Goal: Task Accomplishment & Management: Use online tool/utility

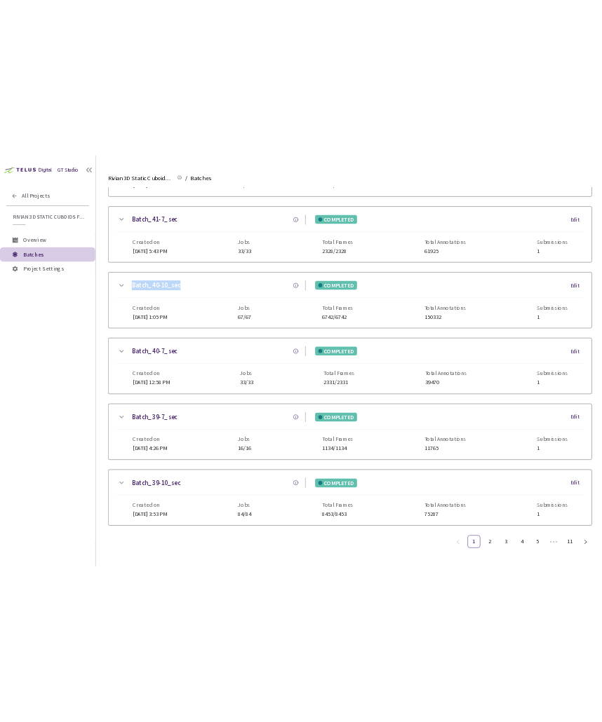
scroll to position [811, 0]
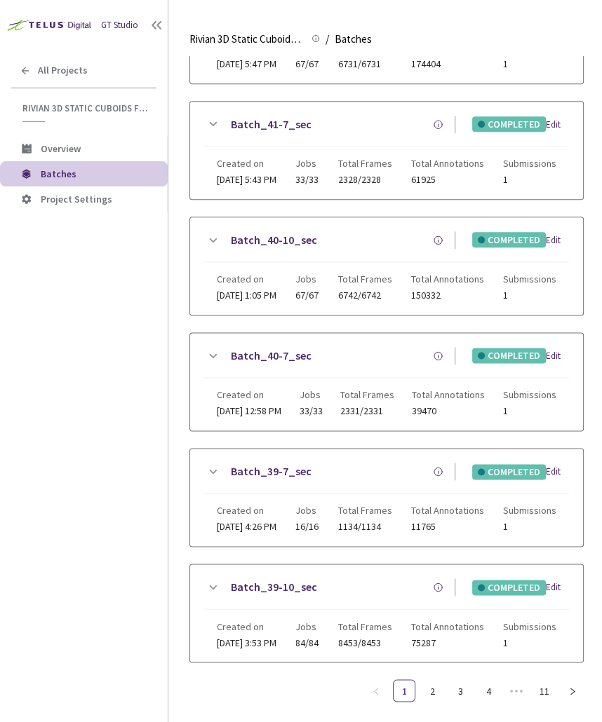
click at [109, 335] on div "GT Studio All Projects Rivian 3D Static Cuboids fixed[2024-25] Rivian 3D Static…" at bounding box center [84, 339] width 168 height 679
drag, startPoint x: 343, startPoint y: 344, endPoint x: 228, endPoint y: 346, distance: 115.0
click at [228, 347] on div "Batch_40-7_sec" at bounding box center [338, 356] width 234 height 18
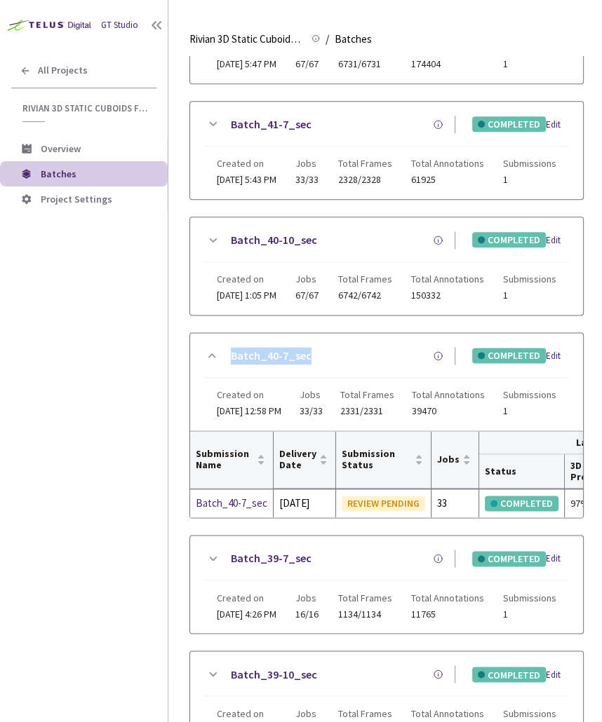
copy link "Batch_40-7_sec"
drag, startPoint x: 332, startPoint y: 234, endPoint x: 231, endPoint y: 231, distance: 101.0
click at [231, 231] on div "Batch_40-10_sec" at bounding box center [338, 240] width 234 height 18
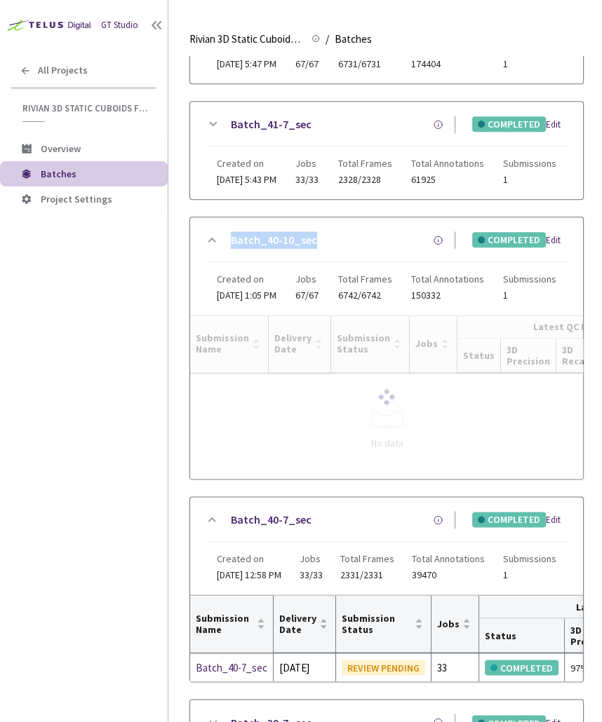
copy link "Batch_40-10_sec"
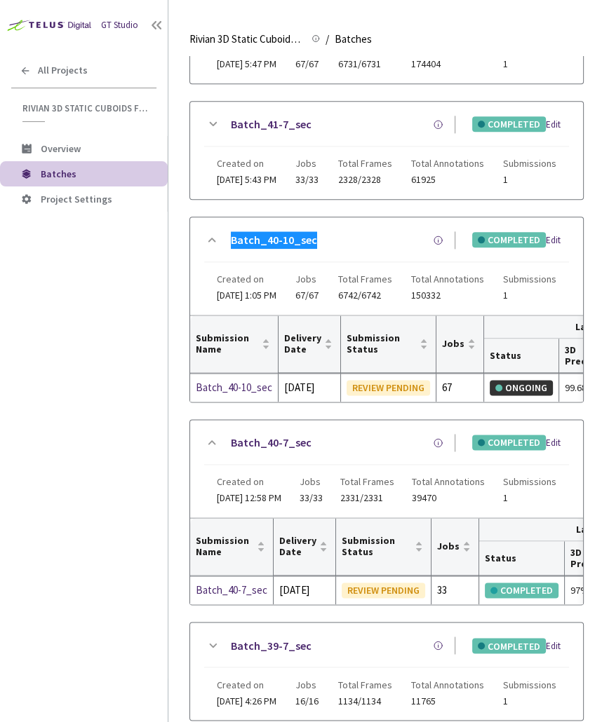
scroll to position [624, 0]
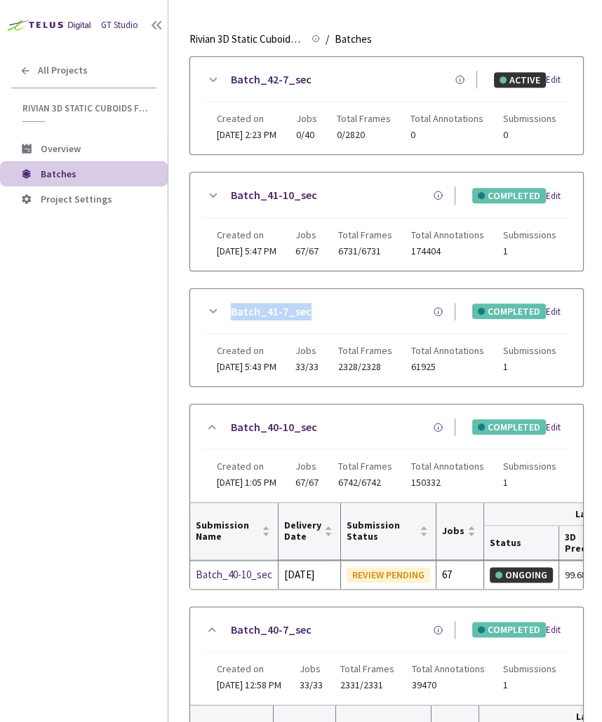
drag, startPoint x: 313, startPoint y: 306, endPoint x: 231, endPoint y: 303, distance: 82.8
click at [231, 303] on div "Batch_41-7_sec" at bounding box center [338, 312] width 234 height 18
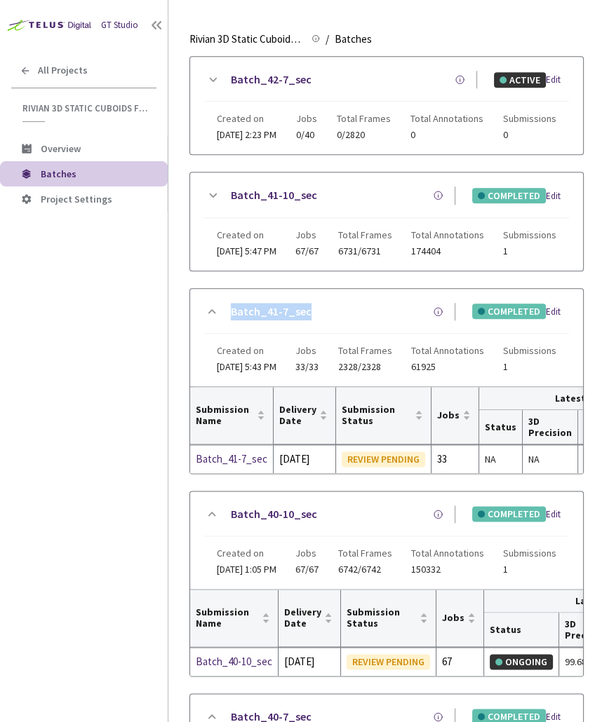
copy link "Batch_41-7_sec"
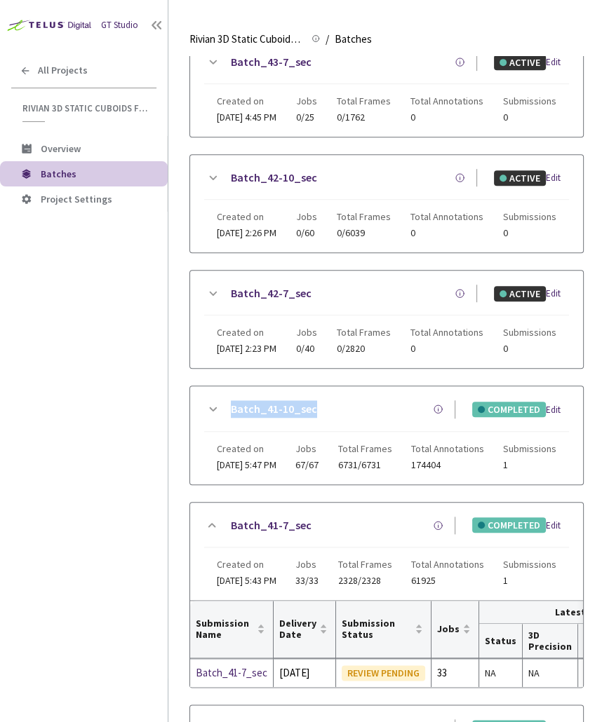
drag, startPoint x: 296, startPoint y: 402, endPoint x: 229, endPoint y: 398, distance: 67.5
click at [229, 400] on div "Batch_41-10_sec" at bounding box center [338, 409] width 234 height 18
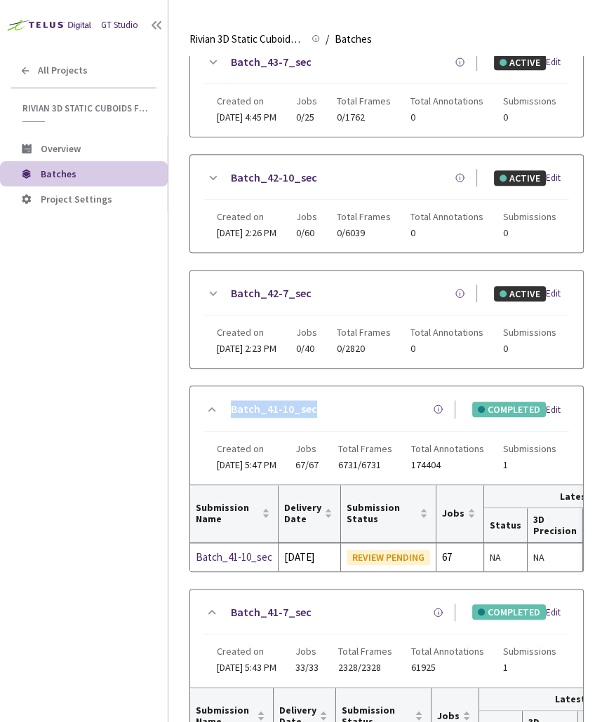
copy link "Batch_41-10_sec"
drag, startPoint x: 332, startPoint y: 290, endPoint x: 233, endPoint y: 292, distance: 98.9
click at [232, 293] on div "Batch_42-7_sec" at bounding box center [349, 294] width 256 height 18
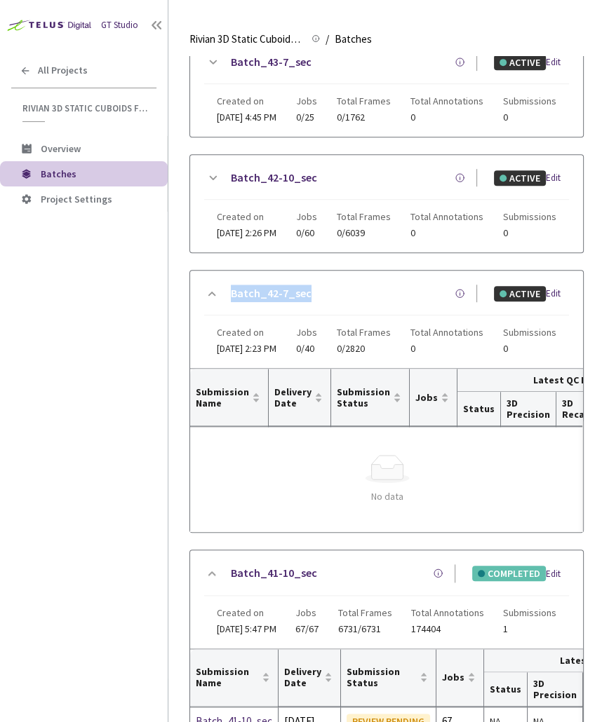
copy link "Batch_42-7_sec"
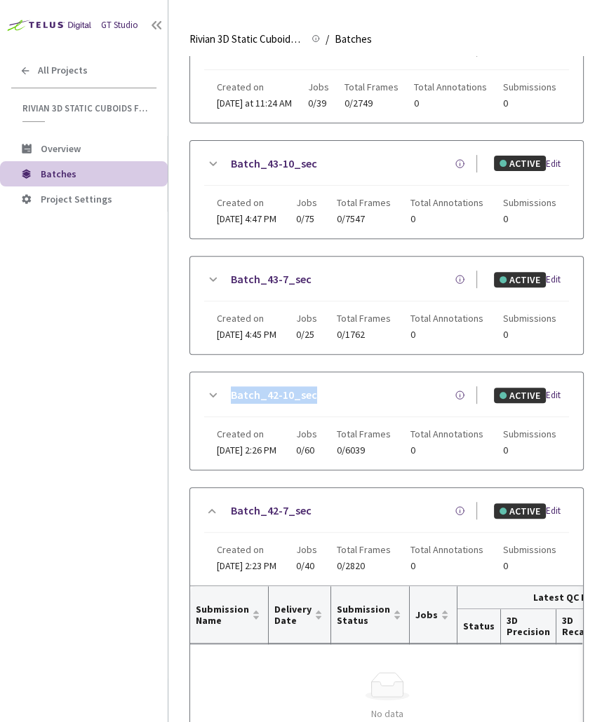
drag, startPoint x: 304, startPoint y: 390, endPoint x: 228, endPoint y: 387, distance: 76.5
click at [228, 387] on div "Batch_42-10_sec" at bounding box center [349, 395] width 256 height 18
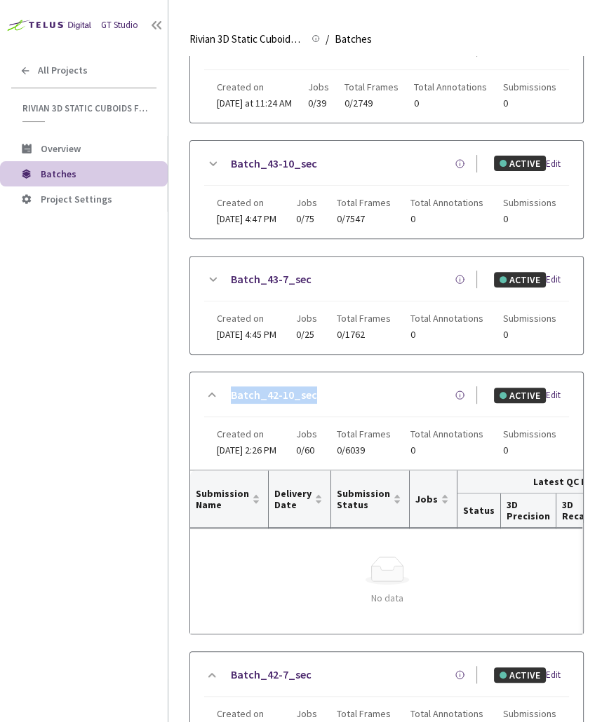
copy link "Batch_42-10_sec"
drag, startPoint x: 336, startPoint y: 282, endPoint x: 231, endPoint y: 277, distance: 104.6
click at [234, 277] on div "Batch_43-7_sec" at bounding box center [349, 280] width 256 height 18
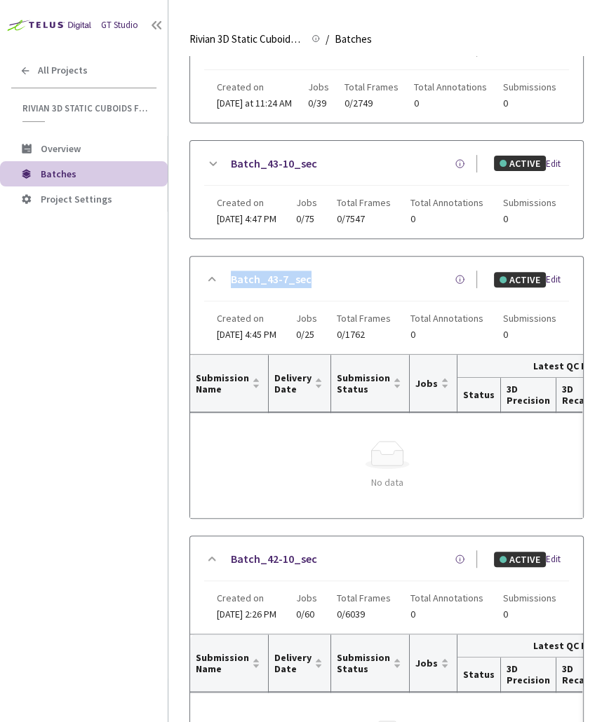
copy link "Batch_43-7_sec"
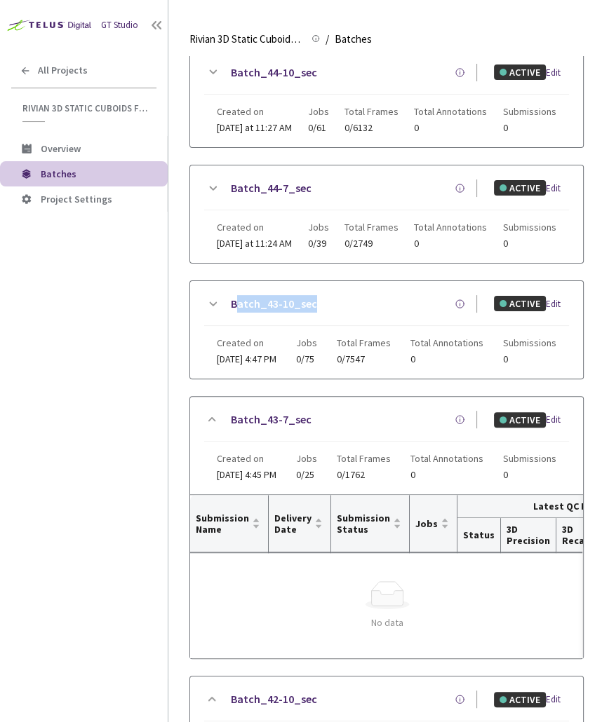
drag, startPoint x: 329, startPoint y: 304, endPoint x: 234, endPoint y: 303, distance: 94.7
click at [234, 303] on div "Batch_43-10_sec" at bounding box center [349, 304] width 256 height 18
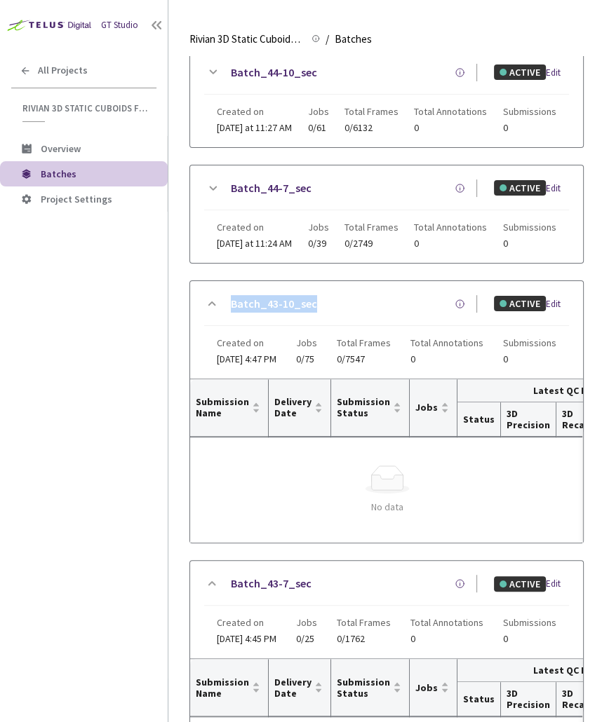
drag, startPoint x: 357, startPoint y: 299, endPoint x: 230, endPoint y: 297, distance: 126.9
click at [230, 297] on div "Batch_43-10_sec" at bounding box center [349, 304] width 256 height 18
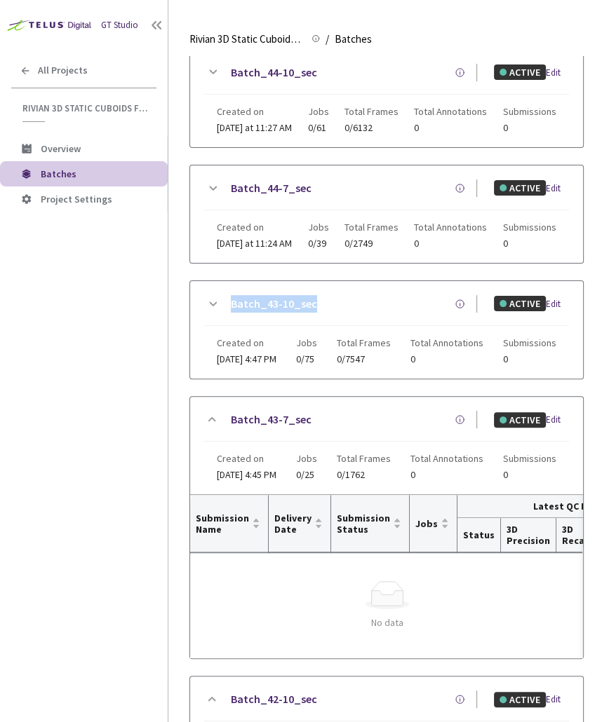
copy link "Batch_43-10_sec"
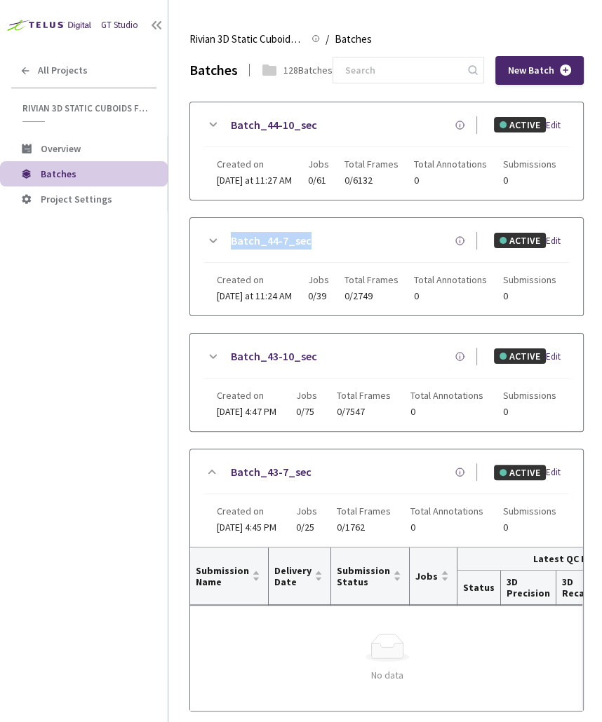
drag, startPoint x: 312, startPoint y: 242, endPoint x: 226, endPoint y: 235, distance: 86.5
click at [217, 234] on div "Batch_44-7_sec ACTIVE Edit" at bounding box center [386, 247] width 365 height 31
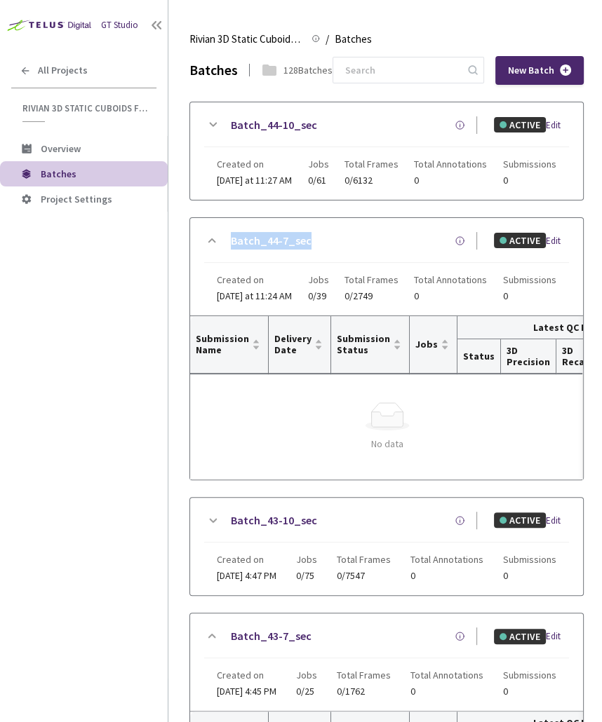
copy link "Batch_44-7_sec"
drag, startPoint x: 338, startPoint y: 128, endPoint x: 228, endPoint y: 122, distance: 110.2
click at [228, 122] on div "Batch_44-10_sec" at bounding box center [349, 125] width 256 height 18
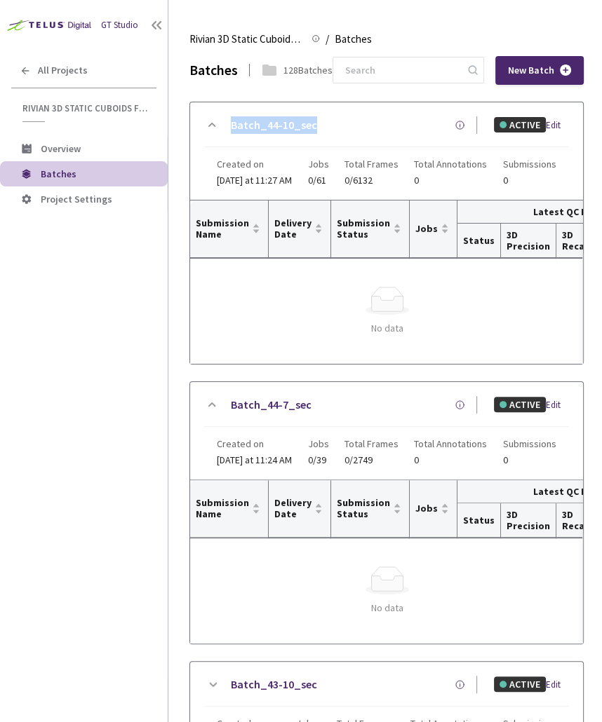
copy link "Batch_44-10_sec"
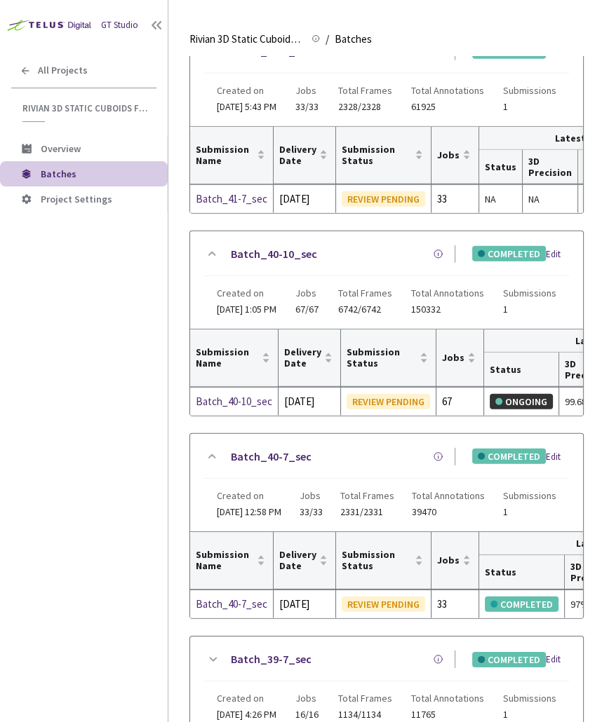
scroll to position [1938, 0]
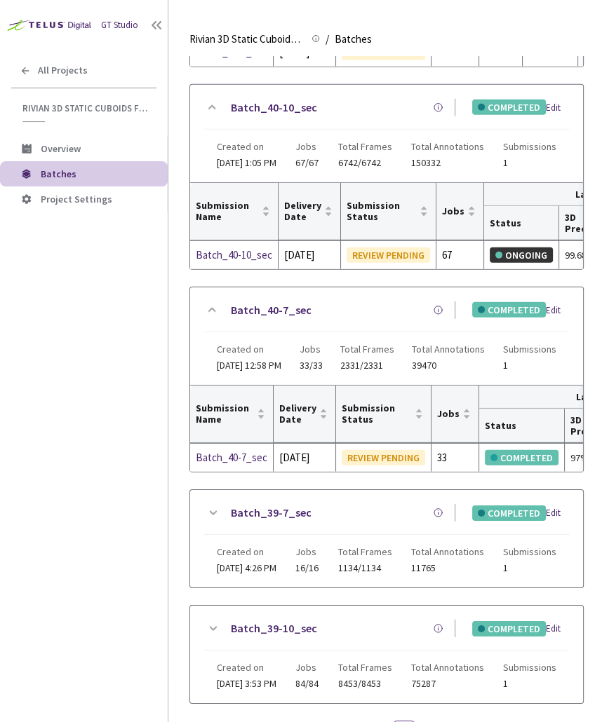
click at [323, 371] on span "33/33" at bounding box center [310, 365] width 23 height 11
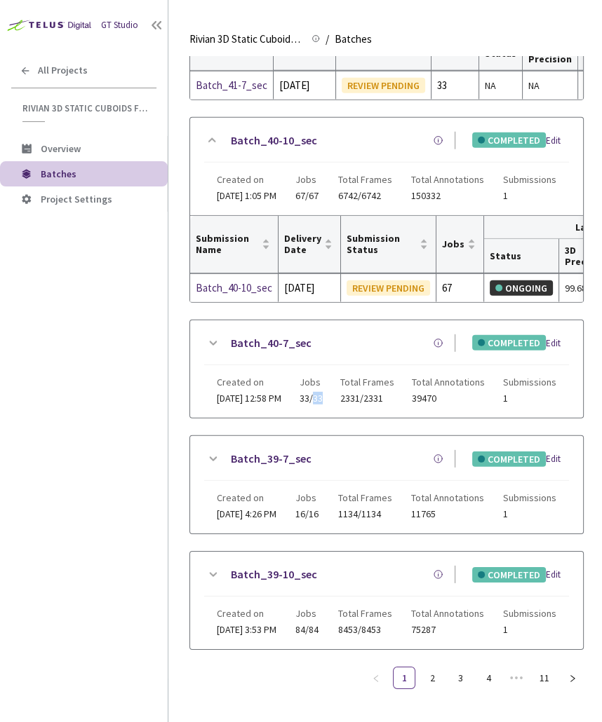
click at [323, 404] on span "33/33" at bounding box center [310, 398] width 23 height 11
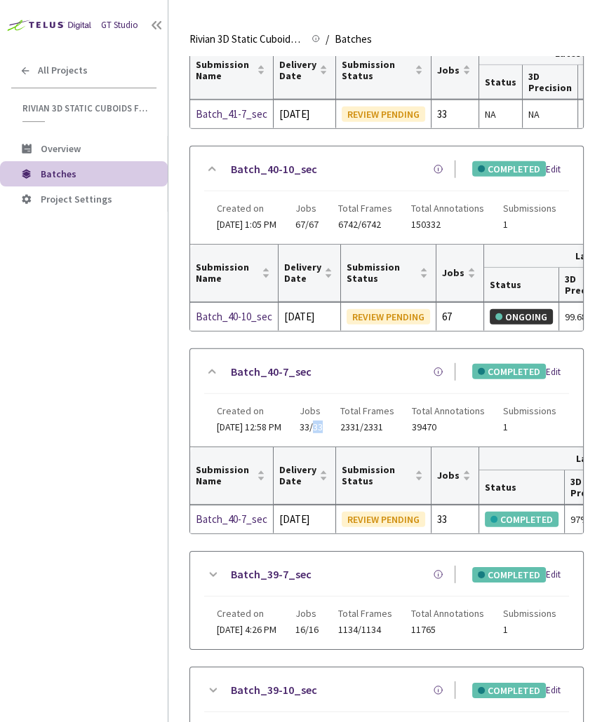
scroll to position [2139, 0]
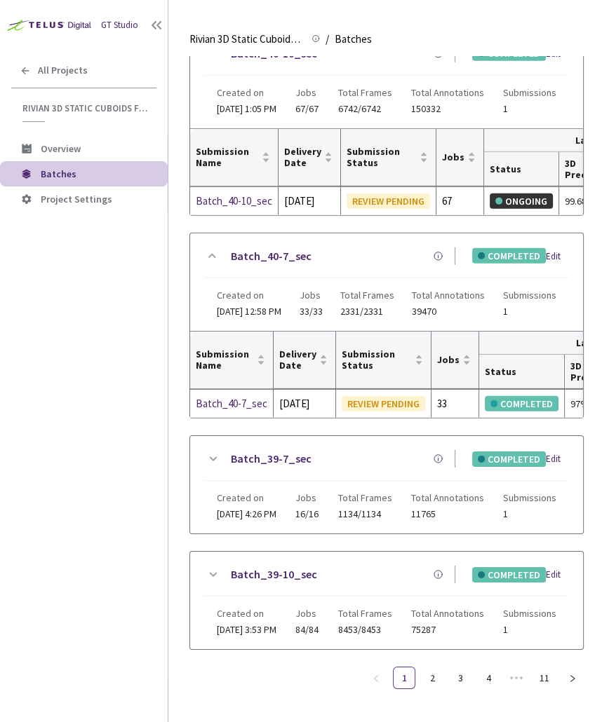
click at [213, 572] on icon at bounding box center [212, 575] width 17 height 17
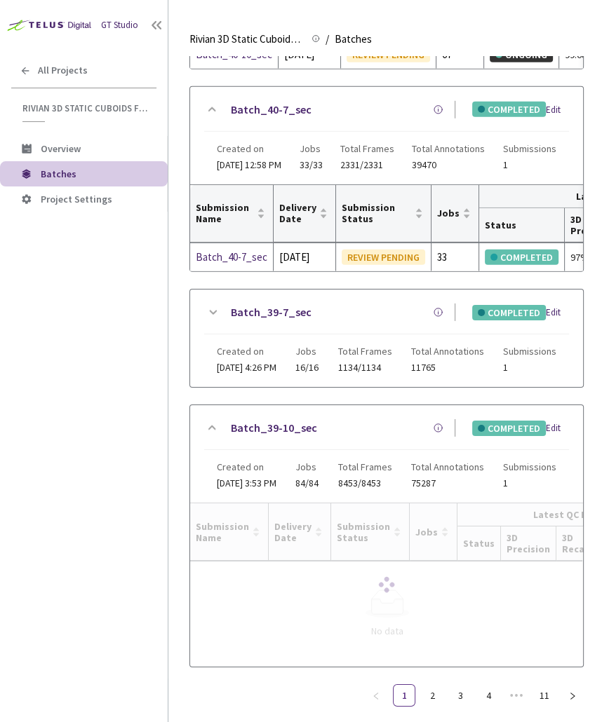
click at [210, 314] on icon at bounding box center [214, 312] width 8 height 4
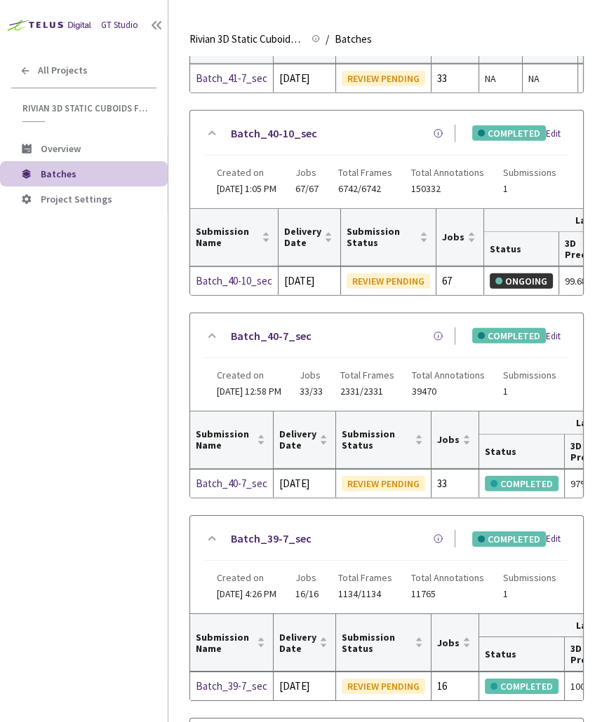
scroll to position [2365, 0]
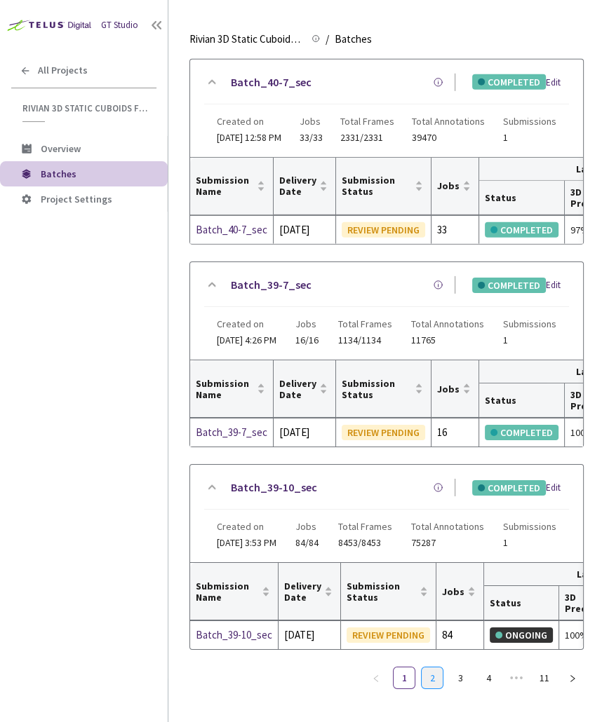
click at [434, 676] on link "2" at bounding box center [431, 678] width 21 height 21
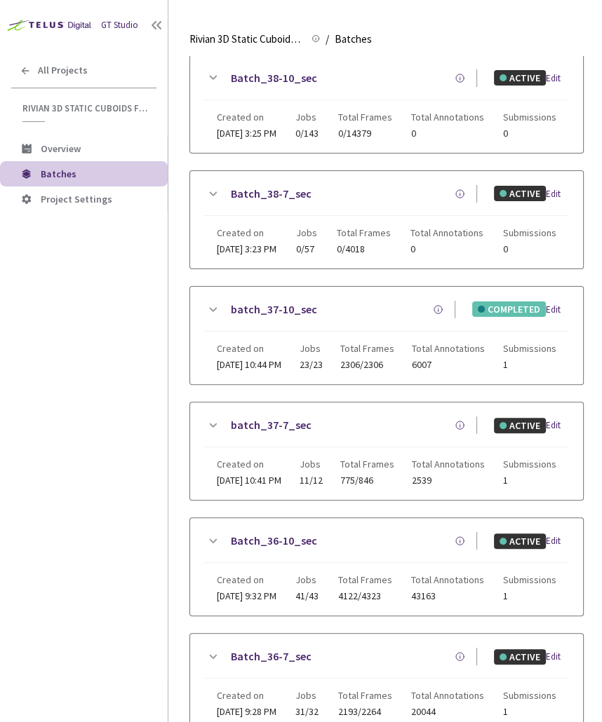
scroll to position [0, 0]
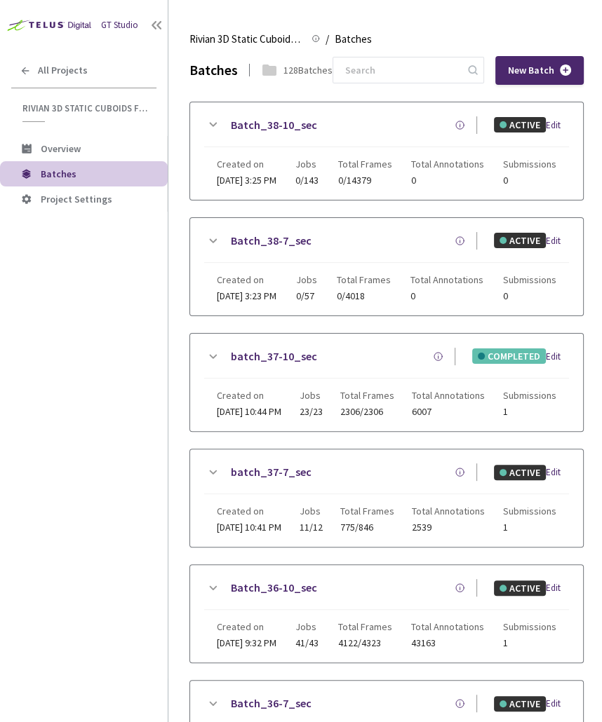
click at [212, 356] on icon at bounding box center [214, 356] width 8 height 4
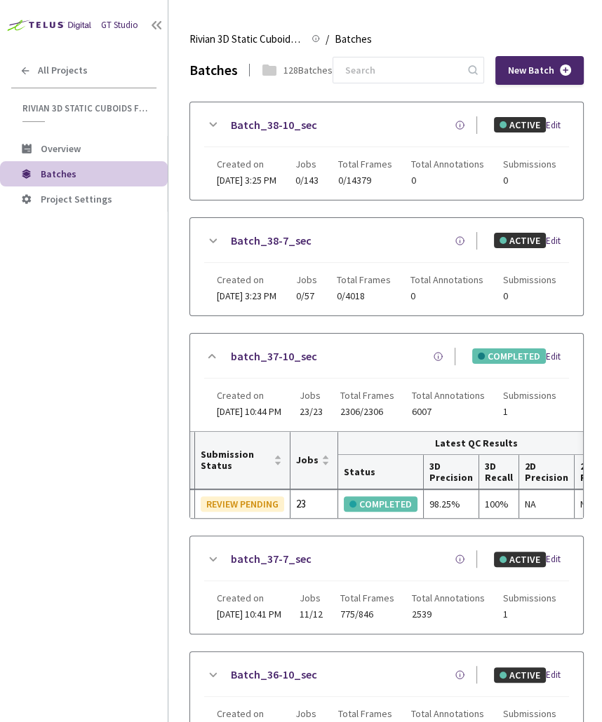
scroll to position [0, 148]
click at [427, 510] on div "98.25%" at bounding box center [448, 503] width 43 height 15
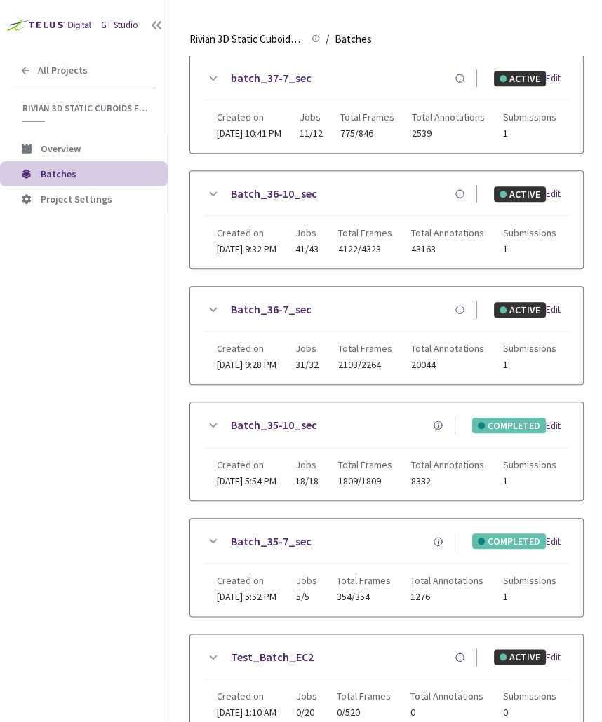
scroll to position [926, 0]
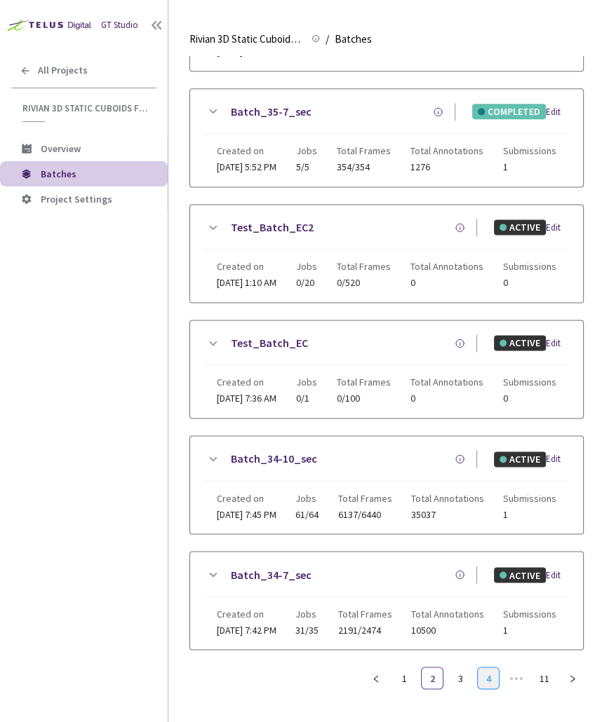
click at [497, 681] on link "4" at bounding box center [488, 678] width 21 height 21
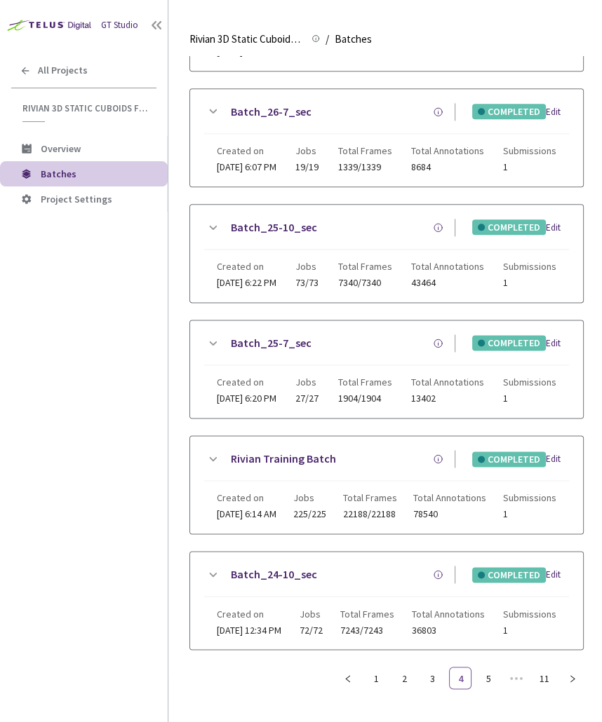
scroll to position [811, 0]
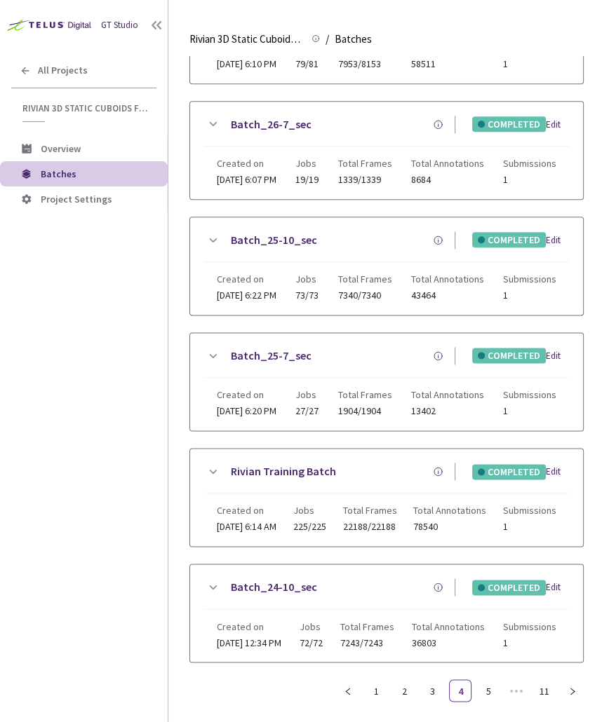
click at [251, 579] on link "Batch_24-10_sec" at bounding box center [274, 588] width 86 height 18
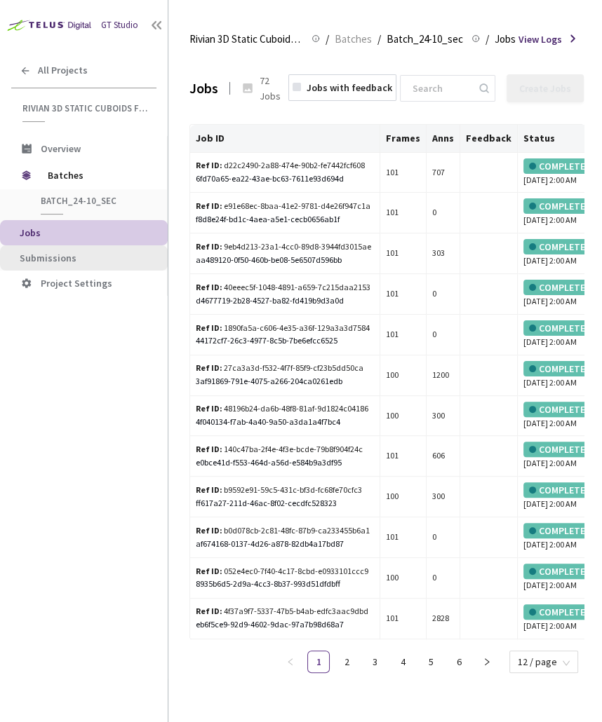
click at [110, 260] on span "Submissions" at bounding box center [88, 258] width 137 height 12
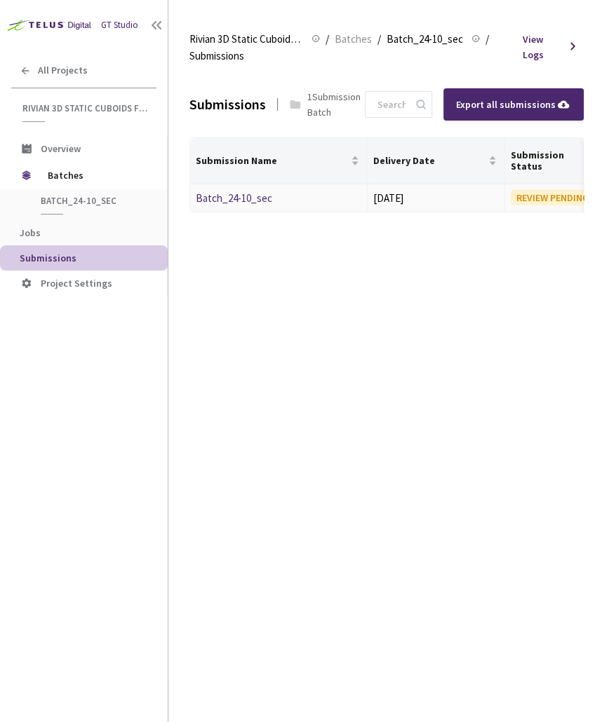
click at [224, 205] on link "Batch_24-10_sec" at bounding box center [234, 197] width 76 height 13
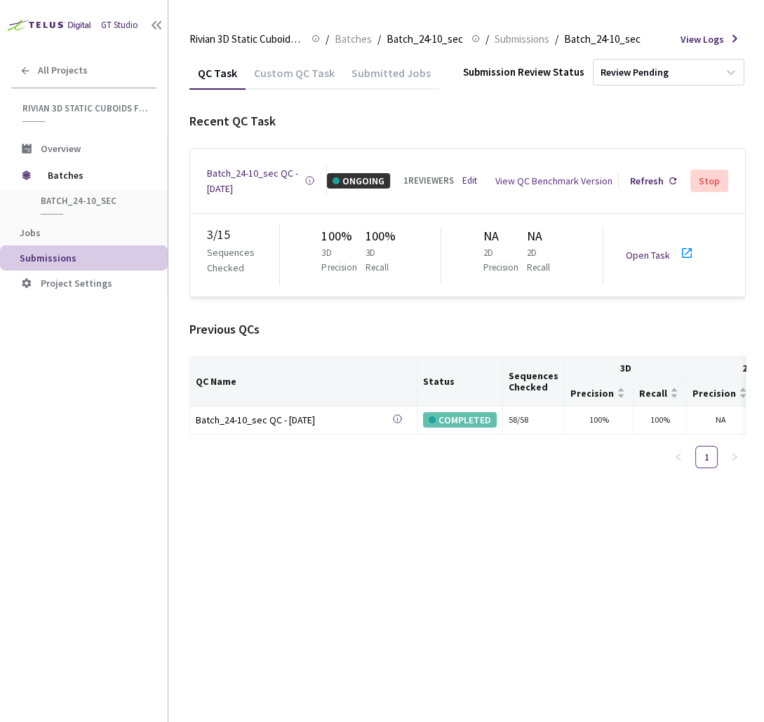
click at [372, 506] on div "QC Task Custom QC Task Submitted Jobs Submission Review Status Review Pending R…" at bounding box center [467, 389] width 556 height 666
click at [520, 524] on div "QC Task Custom QC Task Submitted Jobs Submission Review Status Review Pending R…" at bounding box center [467, 389] width 556 height 666
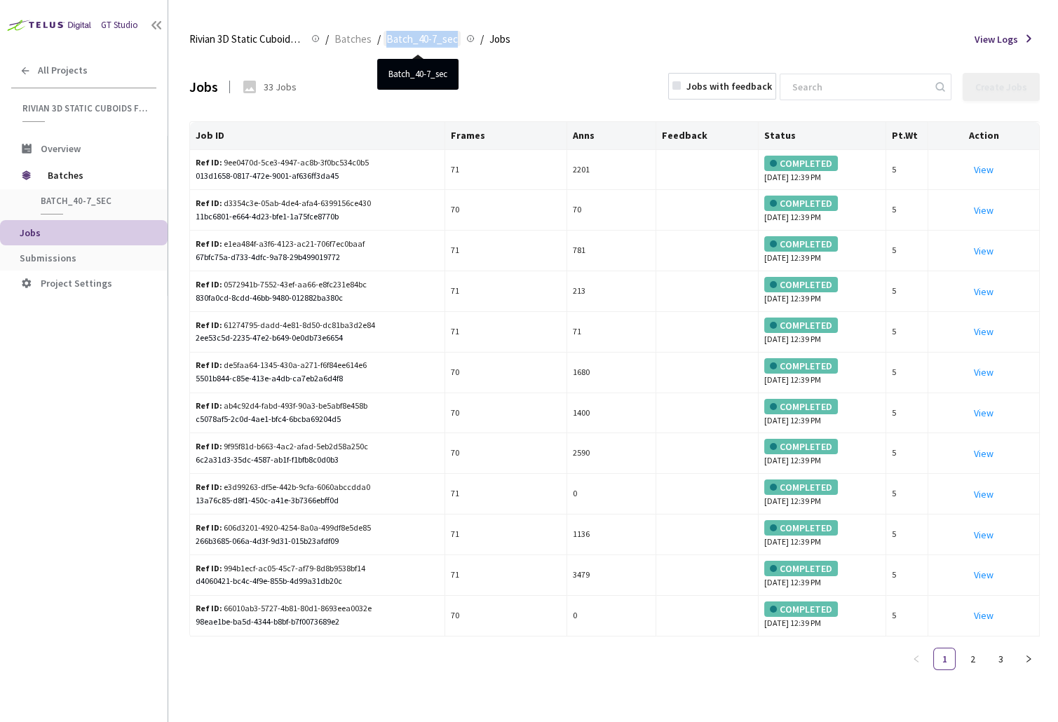
drag, startPoint x: 381, startPoint y: 41, endPoint x: 452, endPoint y: 41, distance: 71.5
click at [452, 41] on ol "Rivian 3D Static Cuboids fixed[2024-25] Rivian 3D Static Cuboids fixed[2024-25]…" at bounding box center [349, 39] width 321 height 17
copy ol "Batch_40-7_sec"
